Goal: Find specific page/section: Find specific page/section

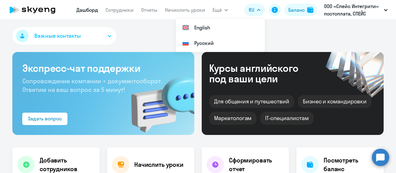
select select "30"
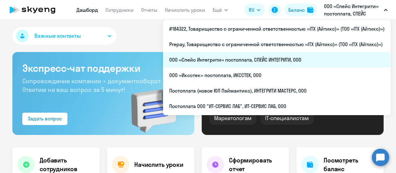
click at [266, 62] on li "ООО «Спейс Интегрити» постоплата, СПЕЙС ИНТЕГРИТИ, ООО" at bounding box center [277, 59] width 228 height 15
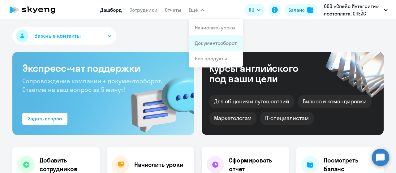
click at [203, 42] on link "Документооборот" at bounding box center [216, 43] width 42 height 6
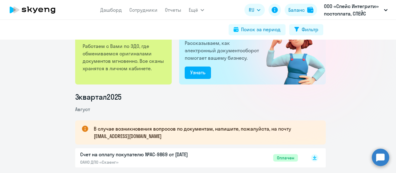
scroll to position [93, 0]
